Goal: Find specific page/section: Find specific page/section

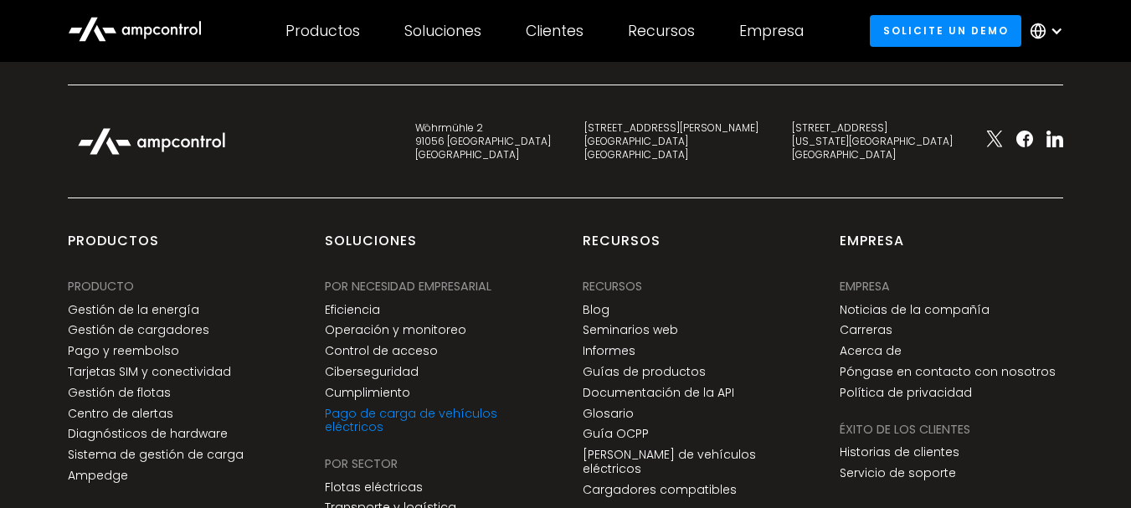
scroll to position [6364, 0]
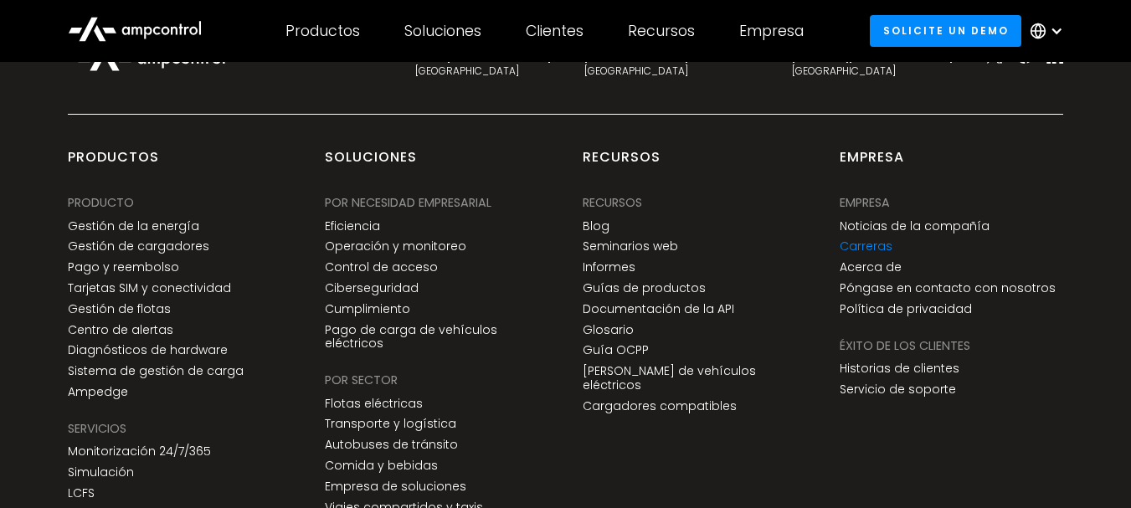
click at [863, 239] on link "Carreras" at bounding box center [866, 246] width 53 height 14
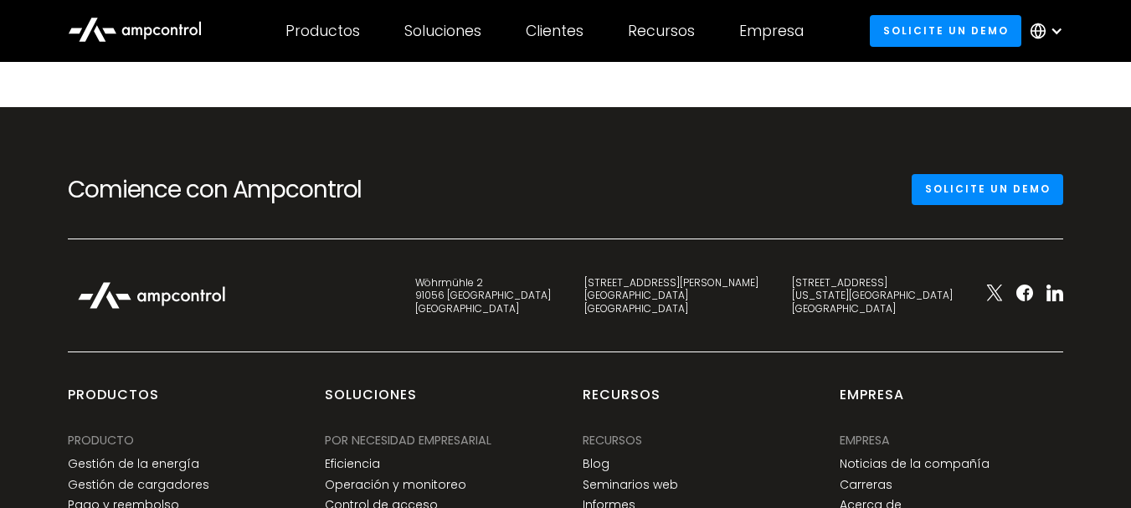
scroll to position [2512, 0]
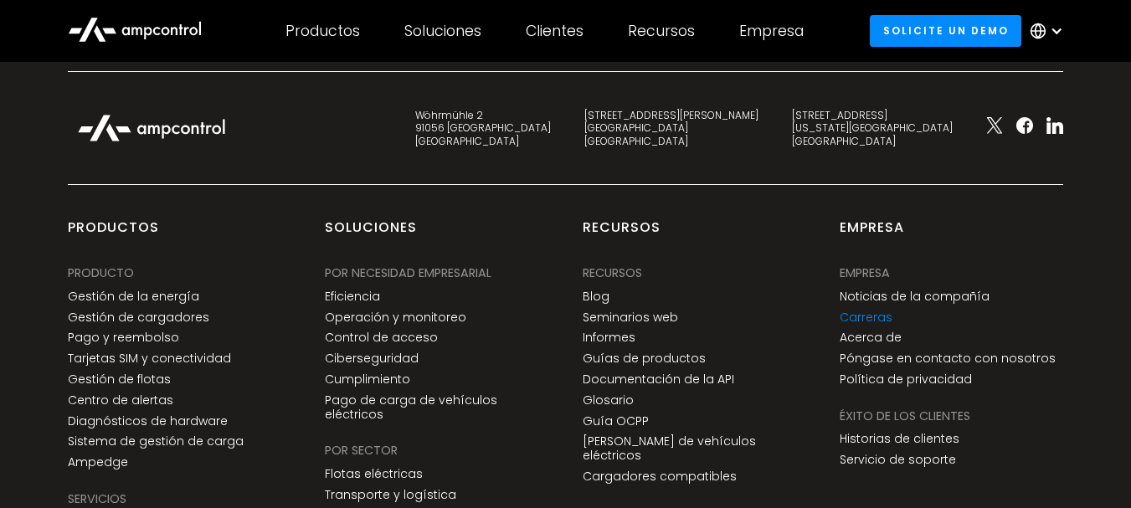
click at [875, 317] on link "Carreras" at bounding box center [866, 318] width 53 height 14
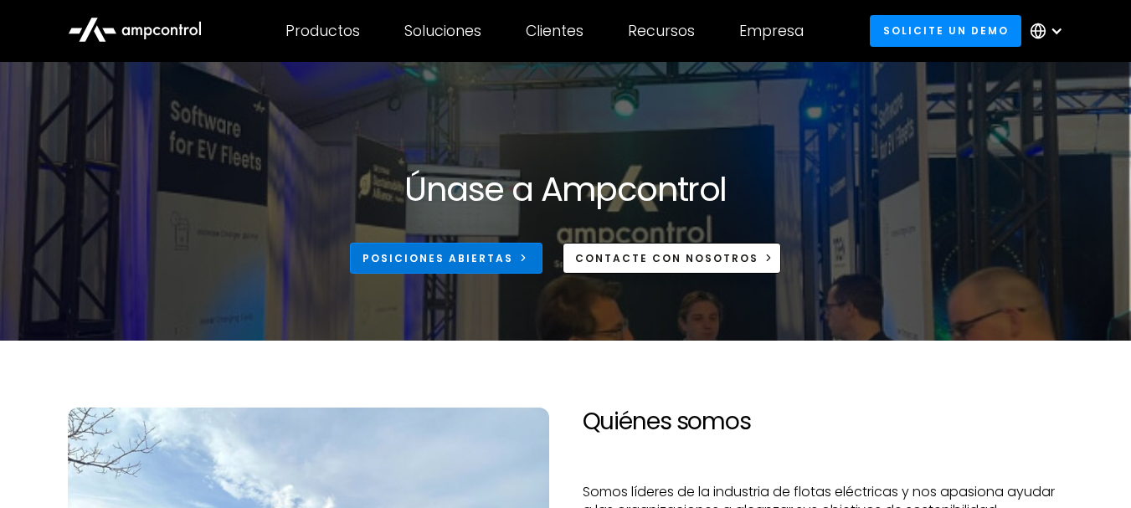
click at [460, 266] on link "Posiciones abiertas" at bounding box center [446, 258] width 193 height 31
